Goal: Task Accomplishment & Management: Manage account settings

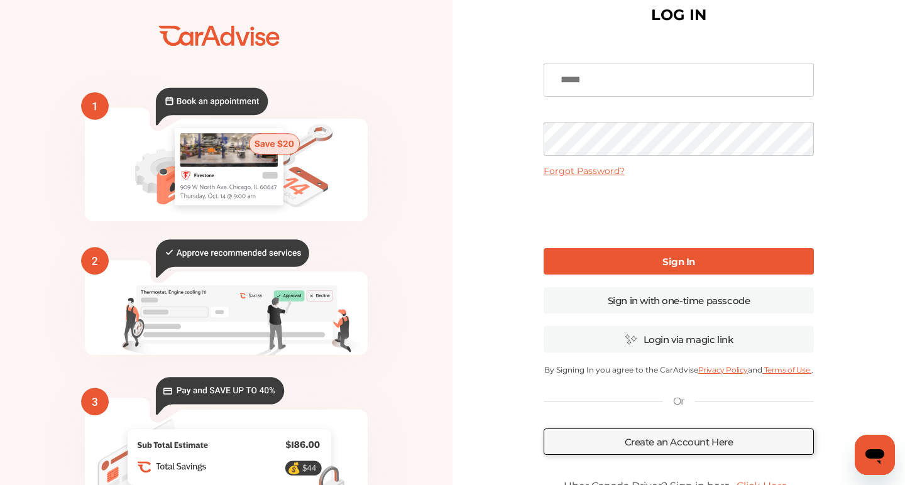
scroll to position [29, 0]
click at [666, 299] on link "Sign in with one-time passcode" at bounding box center [679, 300] width 270 height 26
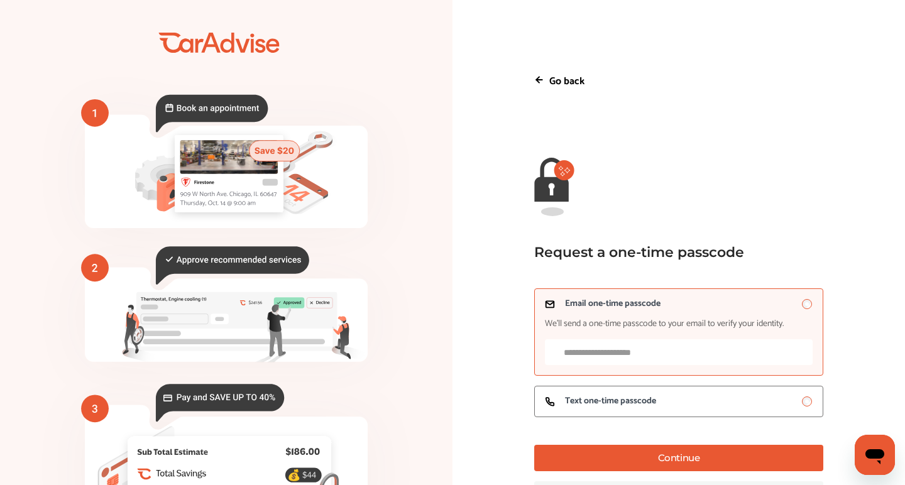
scroll to position [23, 0]
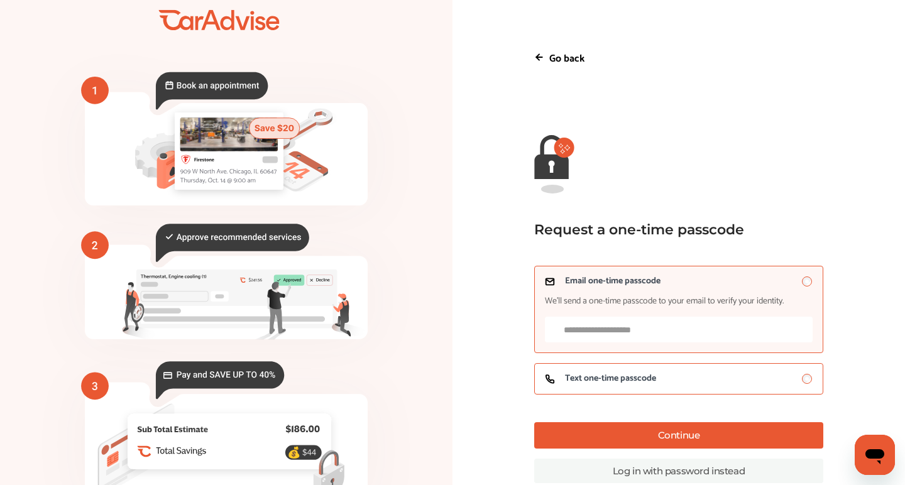
click at [648, 381] on span "Text one-time passcode" at bounding box center [610, 379] width 91 height 10
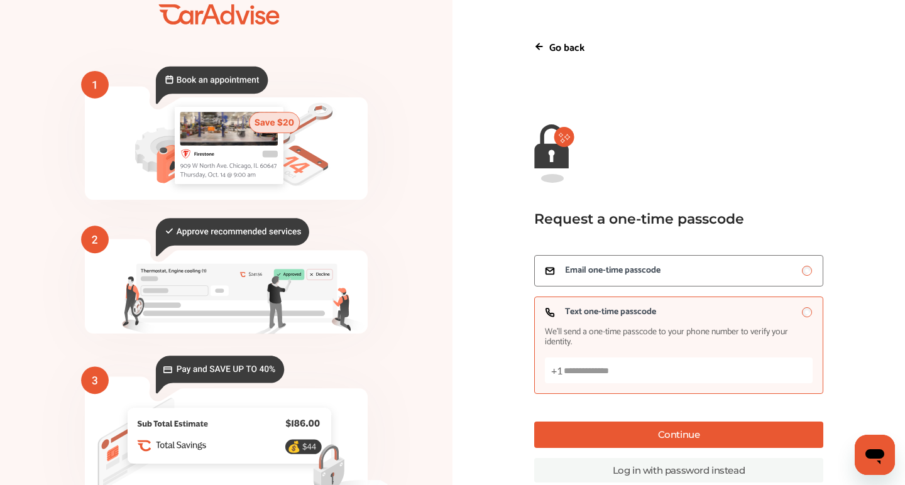
scroll to position [31, 0]
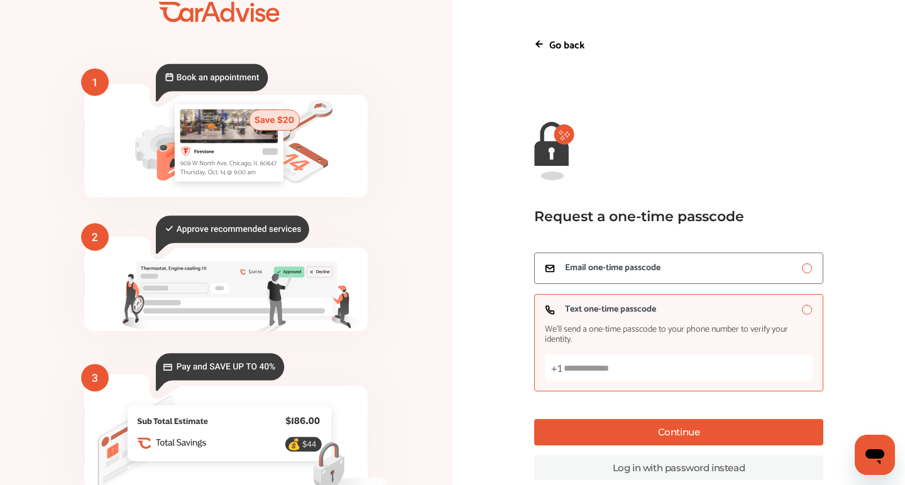
click at [646, 368] on input "Text one-time passcode We’ll send a one-time passcode to your phone number to v…" at bounding box center [679, 368] width 268 height 26
type input "***"
type input "**********"
click at [705, 437] on button "Continue" at bounding box center [678, 432] width 289 height 26
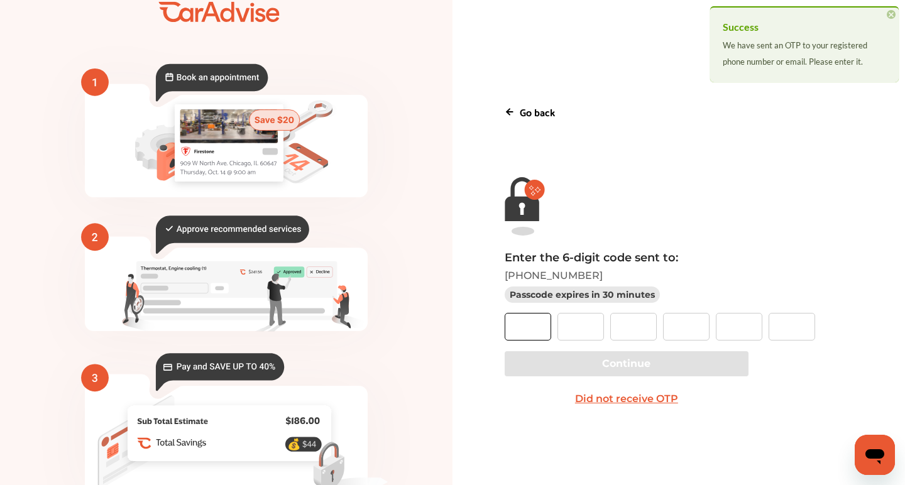
click at [510, 319] on input "text" at bounding box center [528, 327] width 47 height 28
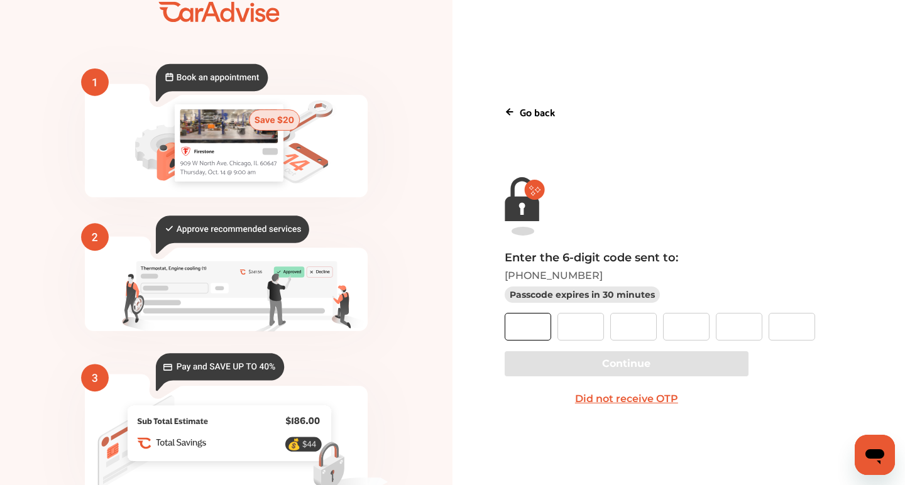
type input "*"
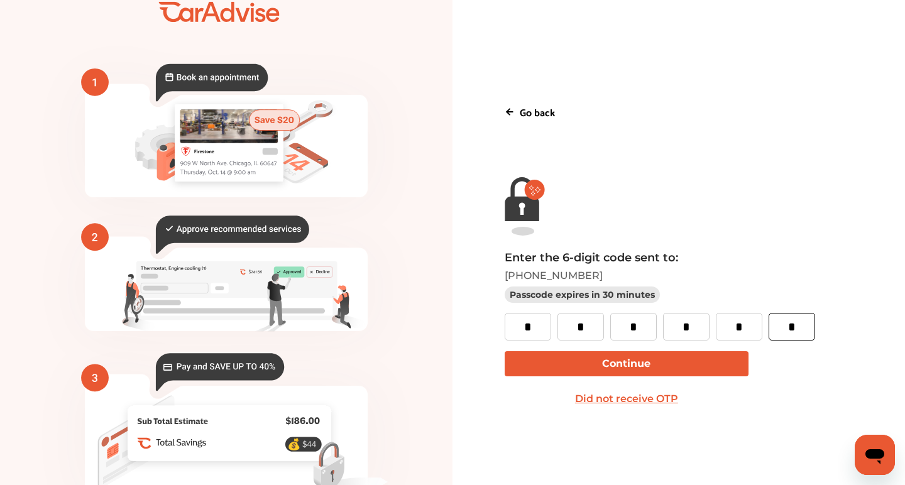
type input "*"
click at [543, 360] on button "Continue" at bounding box center [627, 364] width 244 height 25
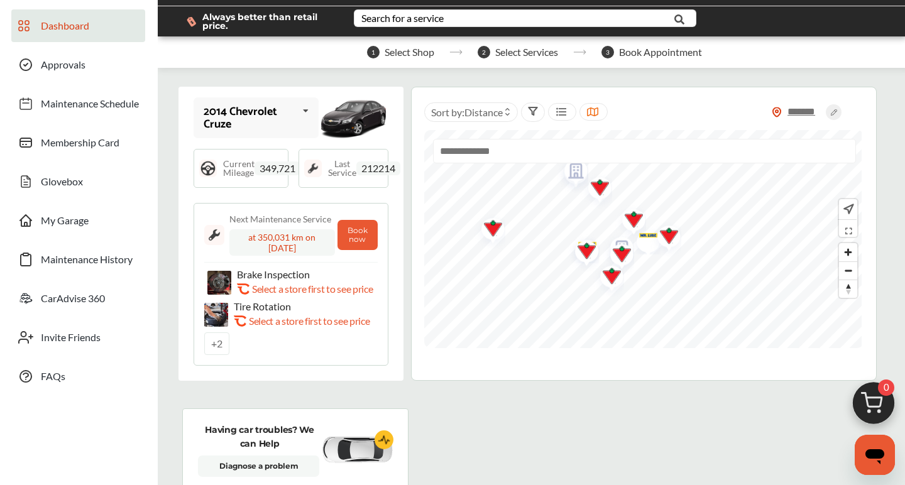
scroll to position [38, 0]
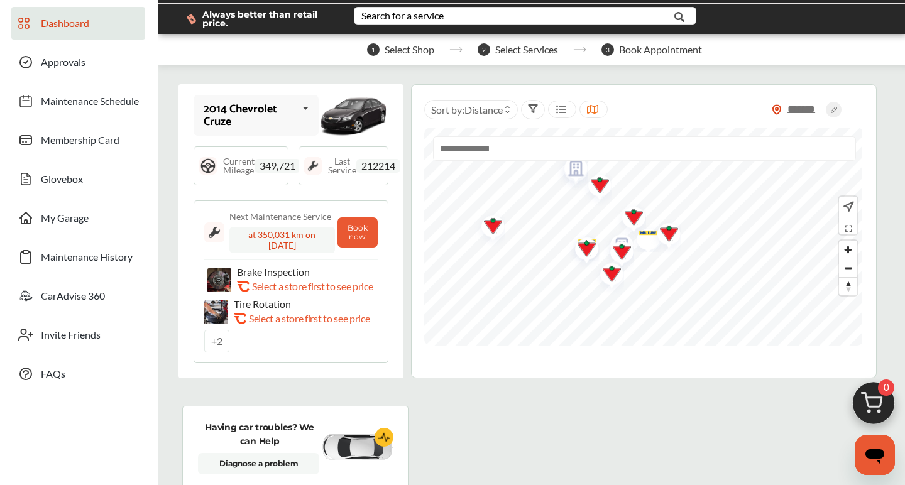
click at [282, 169] on span "349,721" at bounding box center [278, 166] width 46 height 14
click at [326, 172] on div "Last Service 212214" at bounding box center [344, 166] width 90 height 39
click at [345, 165] on span "Last Service" at bounding box center [342, 166] width 28 height 18
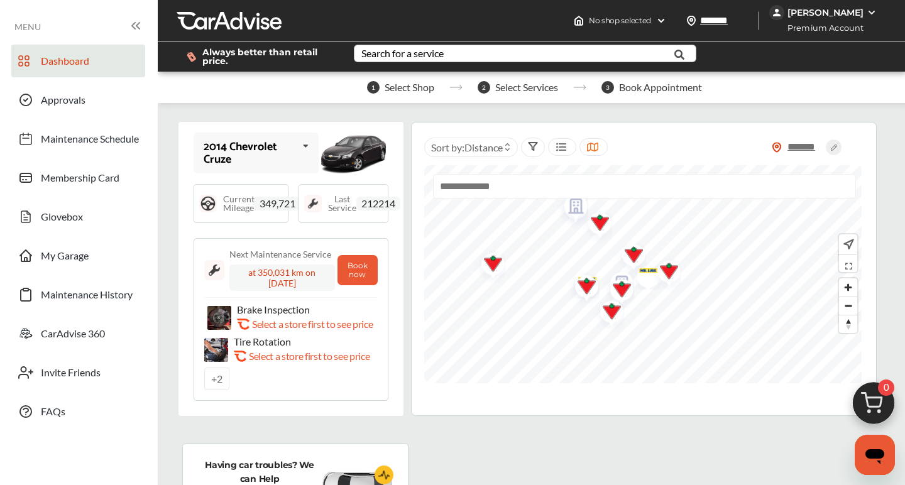
scroll to position [0, 0]
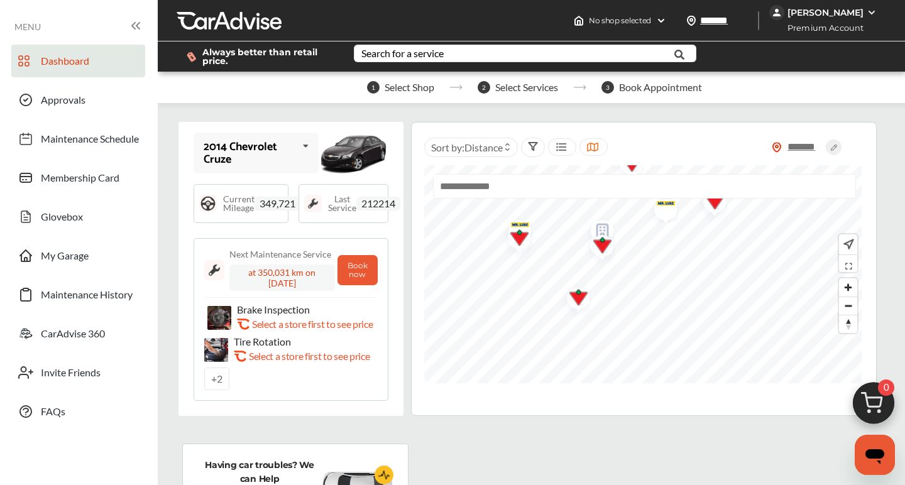
click at [535, 146] on icon at bounding box center [533, 146] width 10 height 10
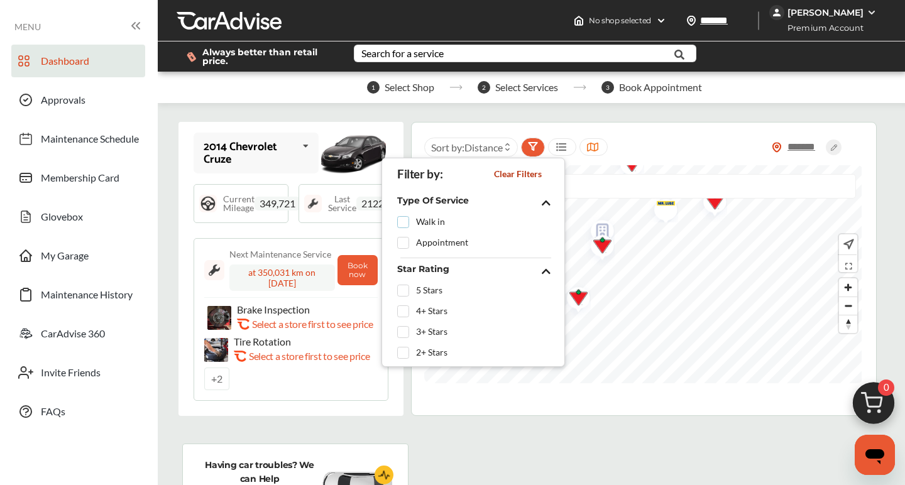
click at [407, 217] on label at bounding box center [406, 217] width 19 height 0
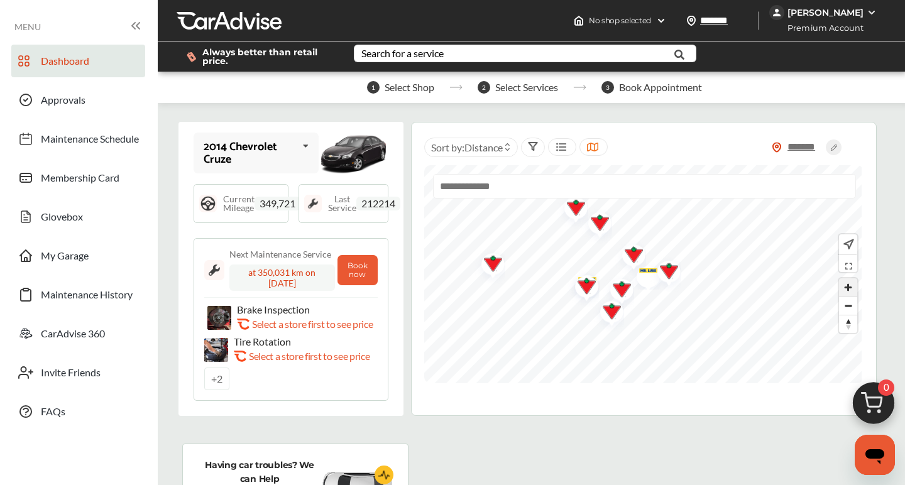
click at [850, 292] on span "Zoom in" at bounding box center [848, 288] width 18 height 18
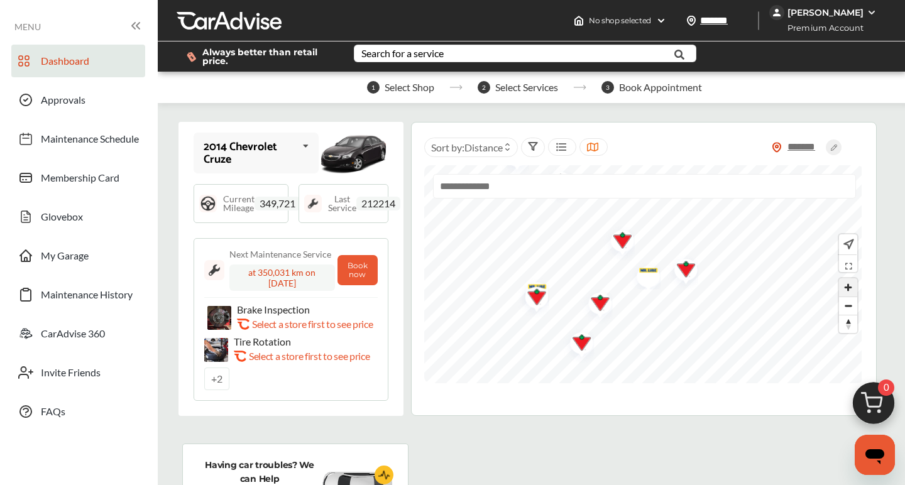
click at [850, 292] on span "Zoom in" at bounding box center [848, 288] width 18 height 18
click at [516, 353] on img "Map marker" at bounding box center [510, 358] width 33 height 38
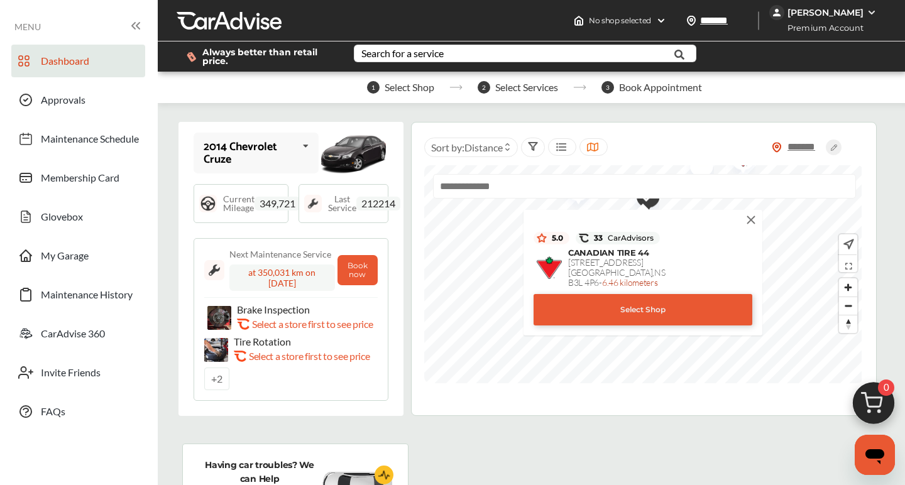
click at [750, 218] on img at bounding box center [752, 220] width 14 height 14
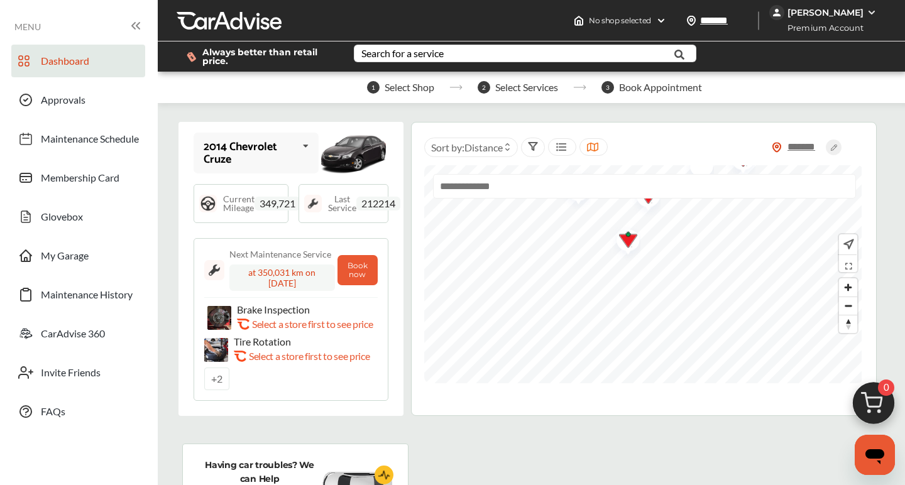
click at [272, 282] on div "at 350,031 km on [DATE]" at bounding box center [283, 278] width 106 height 26
click at [282, 269] on div "at 350,031 km on [DATE]" at bounding box center [283, 278] width 106 height 26
click at [80, 94] on span "Approvals" at bounding box center [63, 102] width 45 height 16
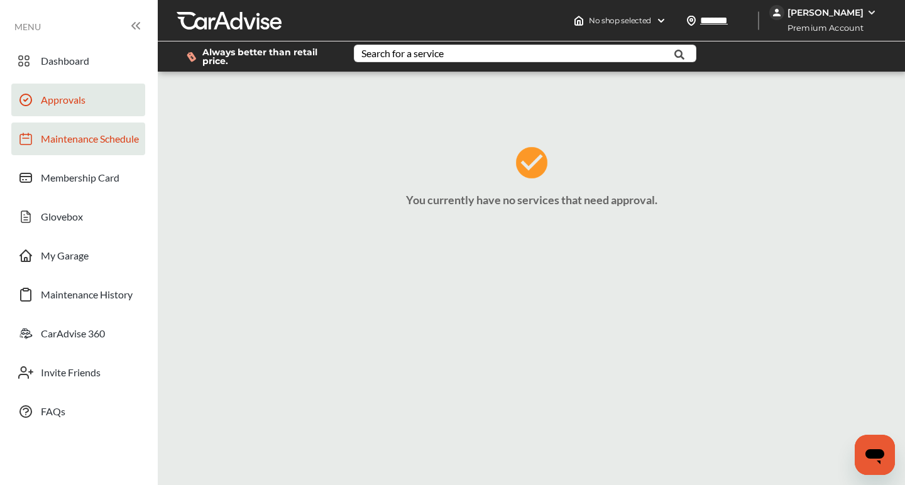
click at [87, 143] on span "Maintenance Schedule" at bounding box center [90, 141] width 98 height 16
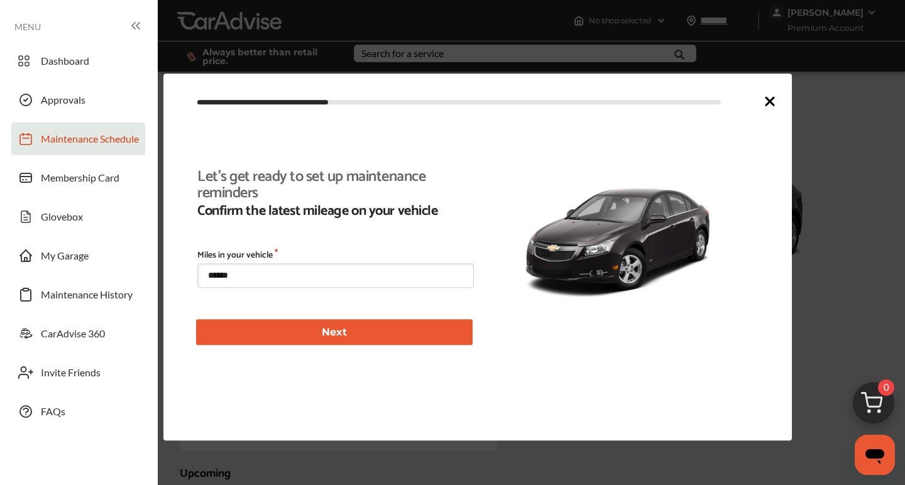
type input "****"
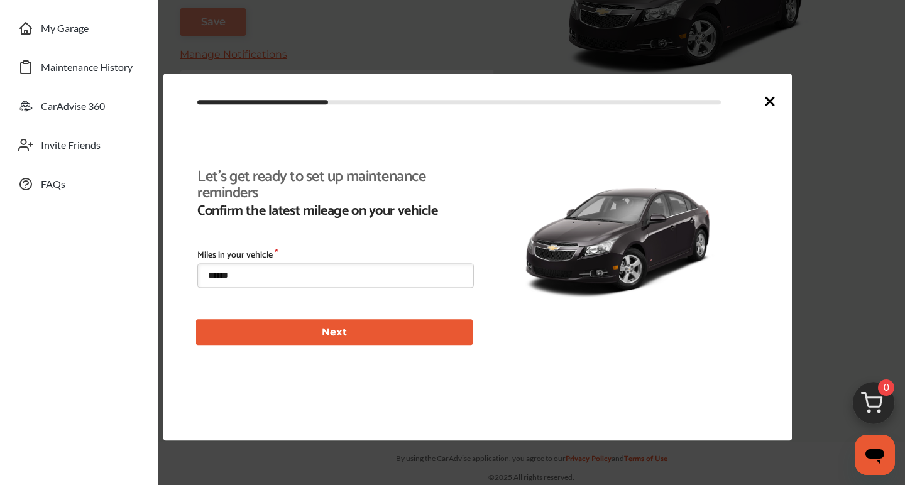
scroll to position [274, 0]
click at [777, 101] on icon at bounding box center [770, 101] width 15 height 15
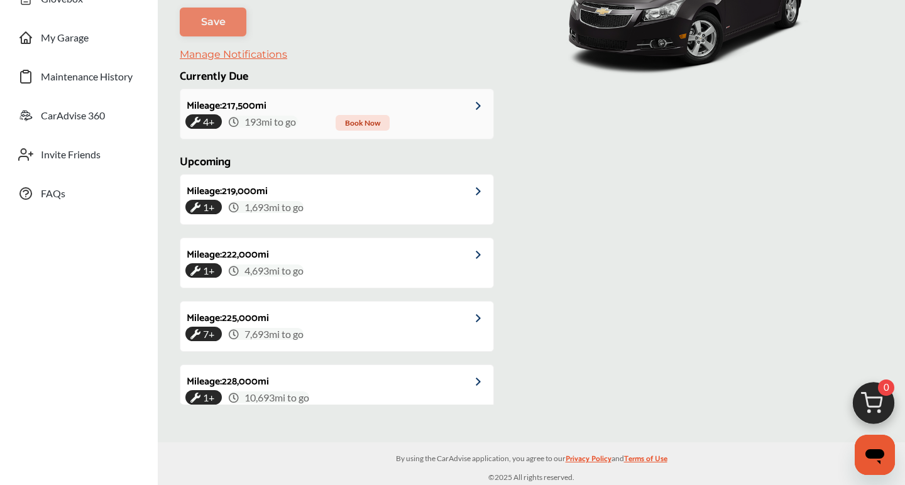
click at [424, 111] on link "Mileage : 217,500 mi 4+ 193 mi to go Book Now" at bounding box center [336, 114] width 313 height 50
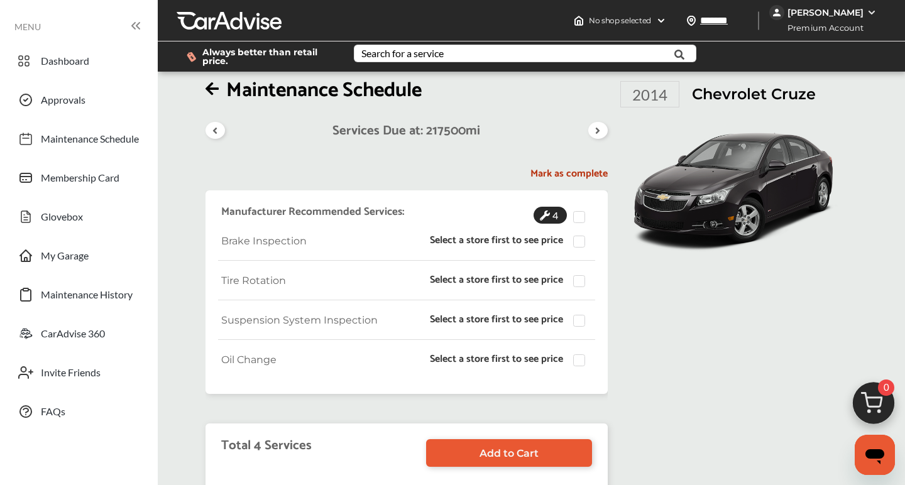
click at [211, 131] on icon at bounding box center [215, 131] width 12 height 10
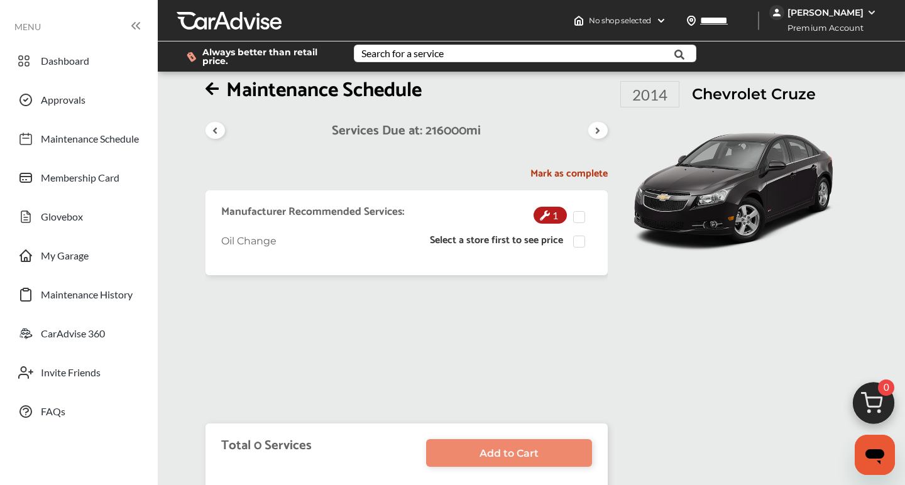
click at [207, 84] on icon at bounding box center [212, 88] width 13 height 15
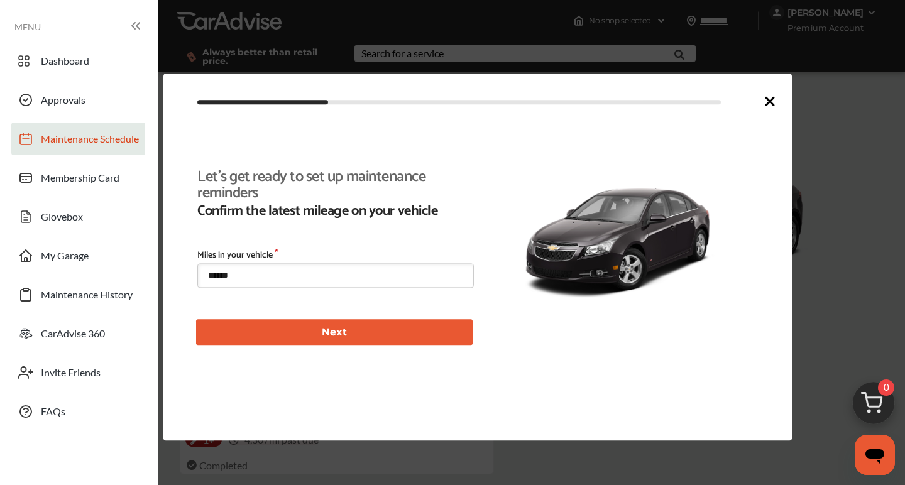
type input "****"
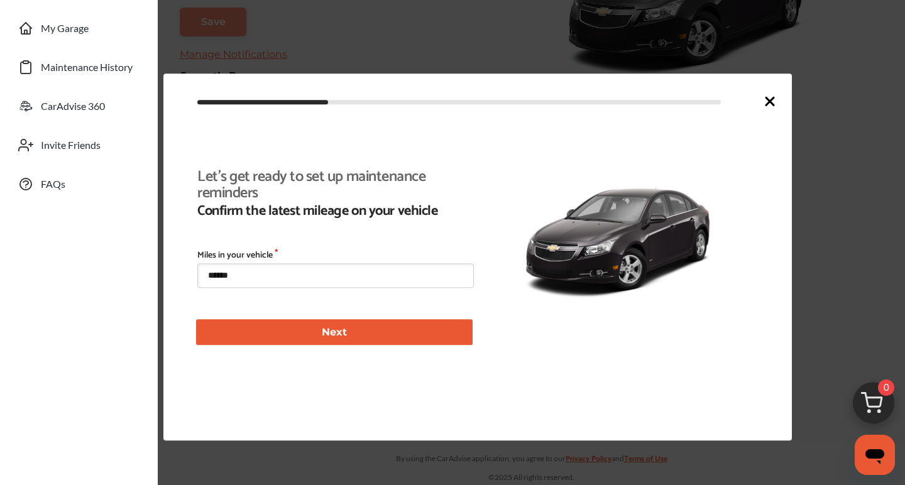
click at [768, 96] on icon at bounding box center [770, 101] width 15 height 15
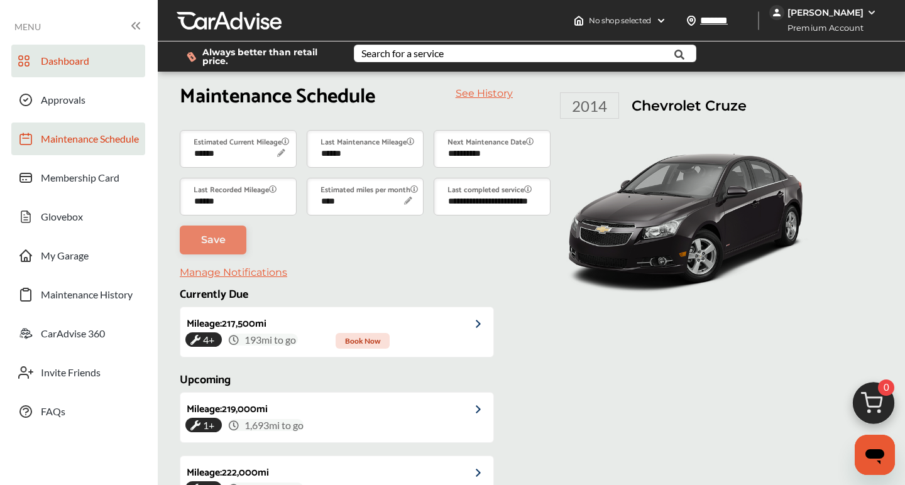
scroll to position [0, 0]
click at [80, 56] on span "Dashboard" at bounding box center [65, 63] width 48 height 16
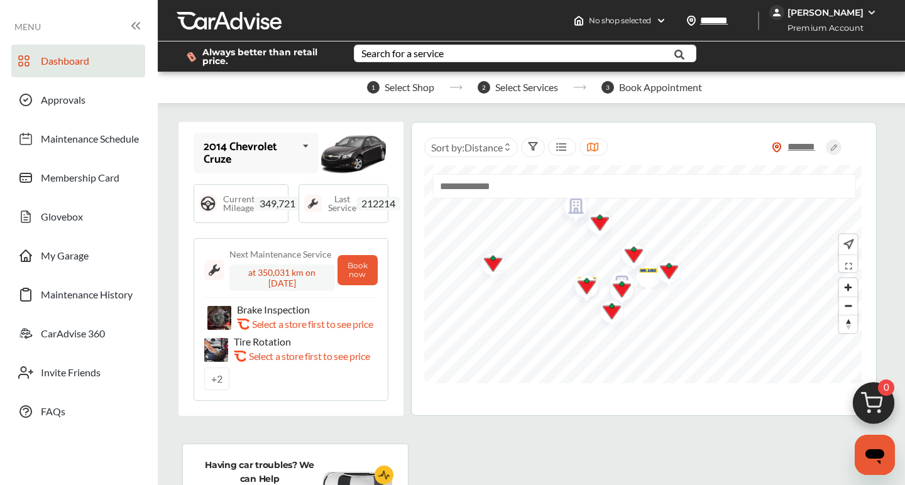
click at [238, 206] on span "Current Mileage" at bounding box center [238, 204] width 31 height 18
click at [273, 204] on span "349,721" at bounding box center [278, 204] width 46 height 14
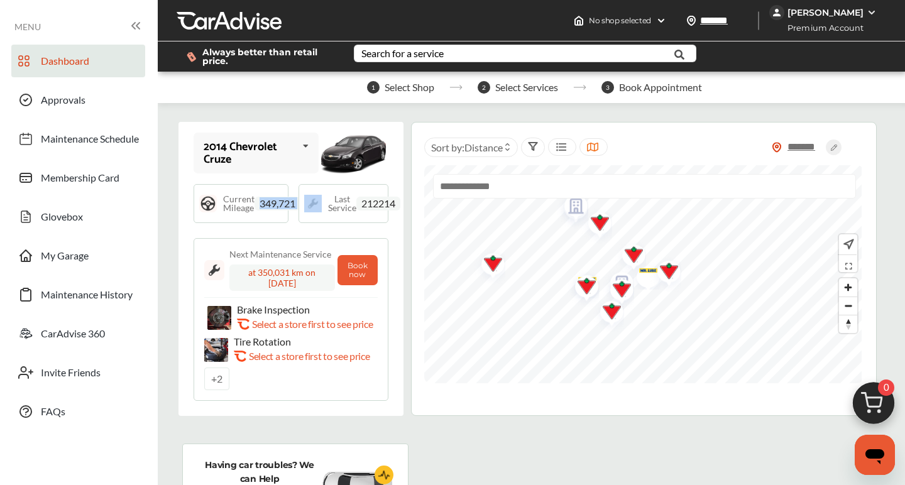
click at [273, 204] on span "349,721" at bounding box center [278, 204] width 46 height 14
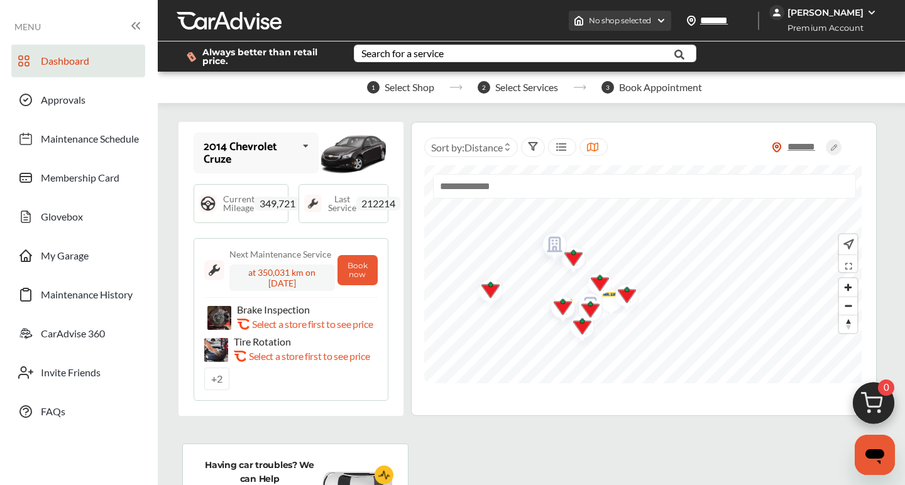
click at [672, 15] on div "No shop selected" at bounding box center [620, 21] width 102 height 20
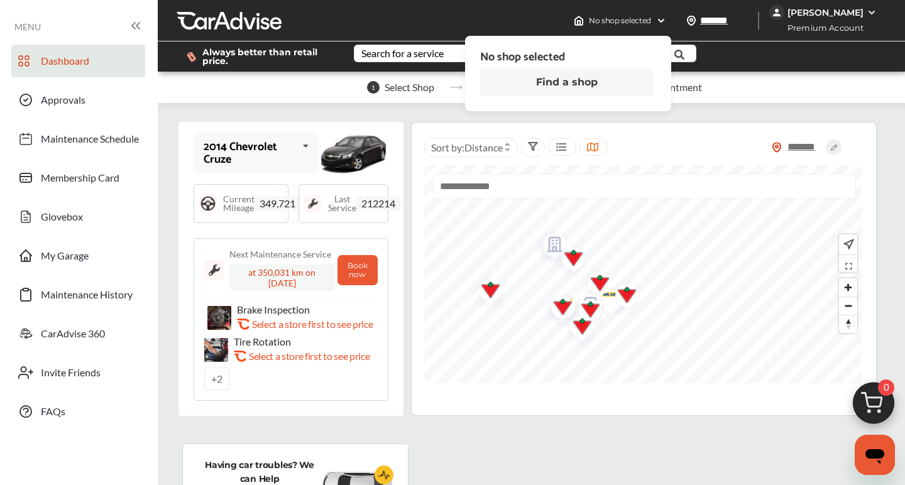
click at [638, 77] on button "Find a shop" at bounding box center [567, 83] width 174 height 28
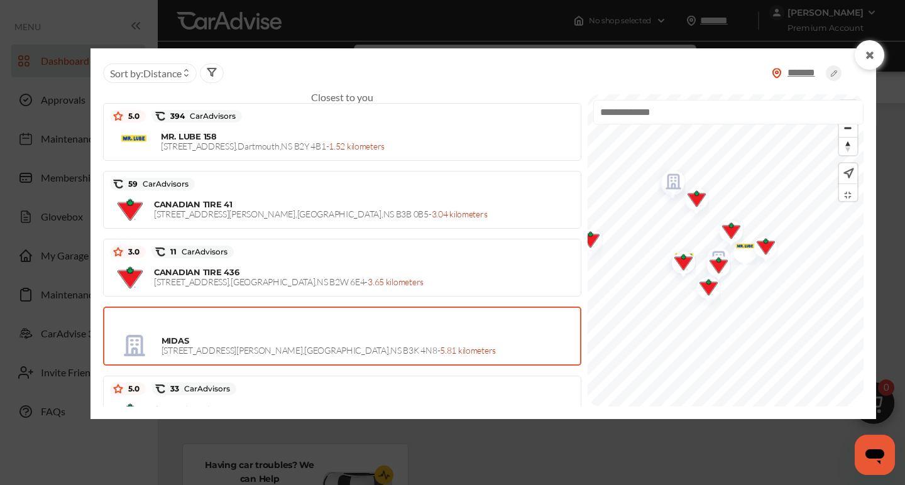
click at [440, 319] on div at bounding box center [342, 320] width 463 height 19
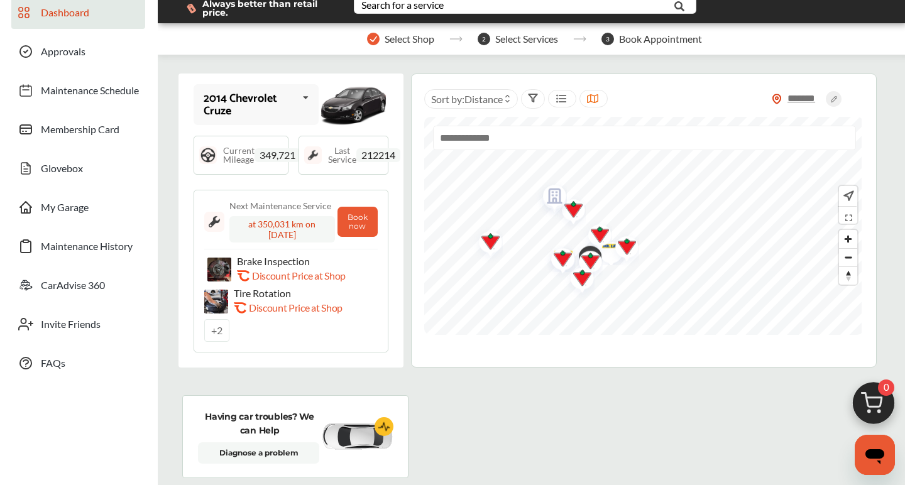
scroll to position [51, 0]
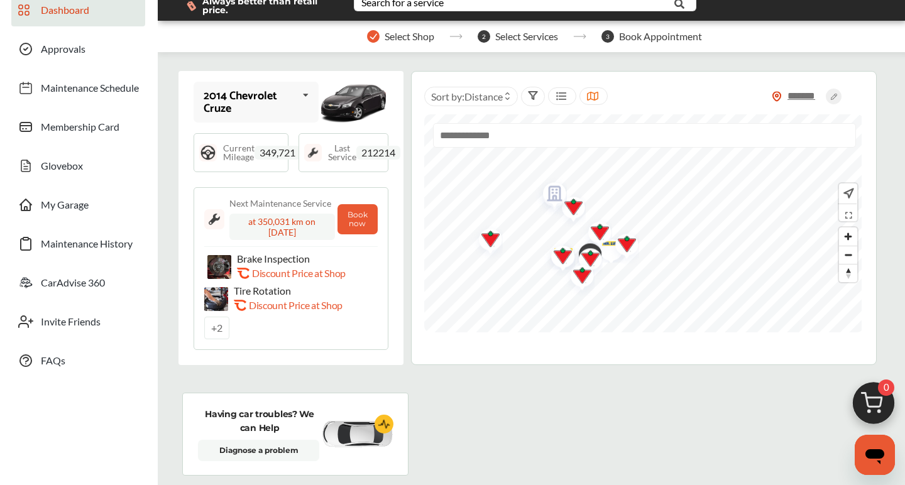
click at [208, 335] on div "+ 2" at bounding box center [216, 328] width 25 height 23
